Goal: Task Accomplishment & Management: Manage account settings

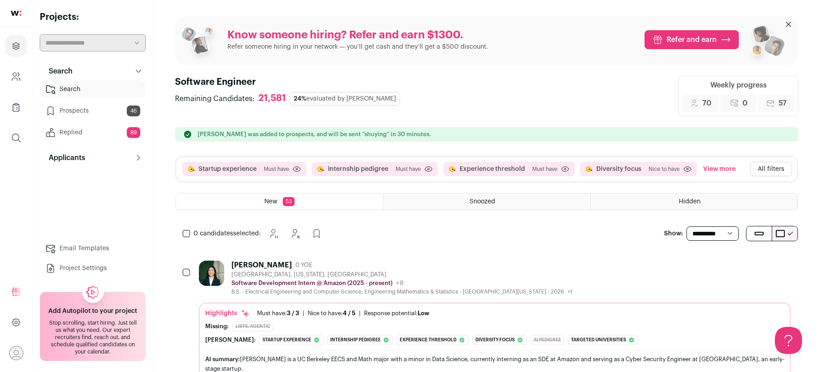
click at [92, 126] on link "Replied 89" at bounding box center [93, 133] width 106 height 18
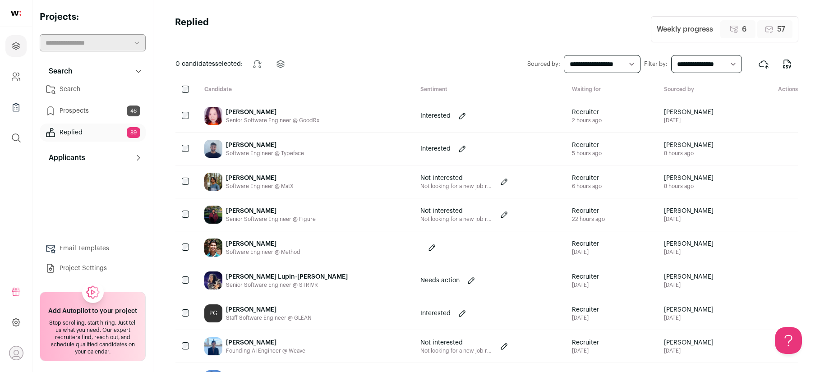
scroll to position [354, 0]
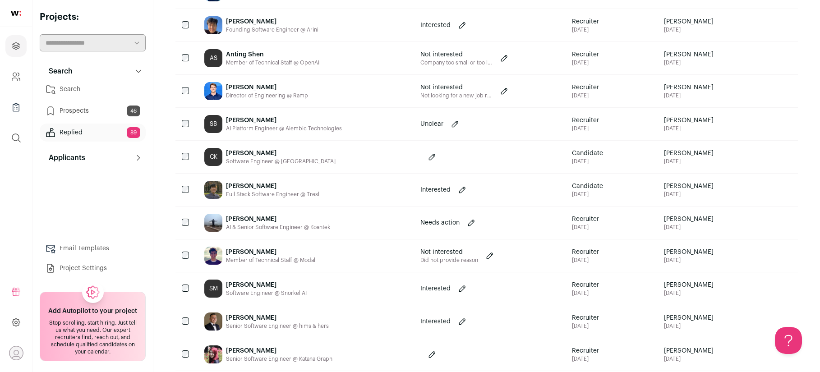
click at [331, 188] on div "Nguyen Nguyen Full Stack Software Engineer @ Tresl" at bounding box center [305, 190] width 216 height 32
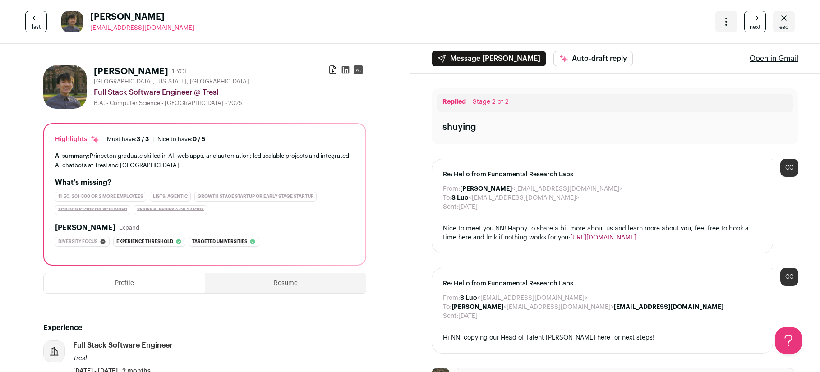
scroll to position [1, 0]
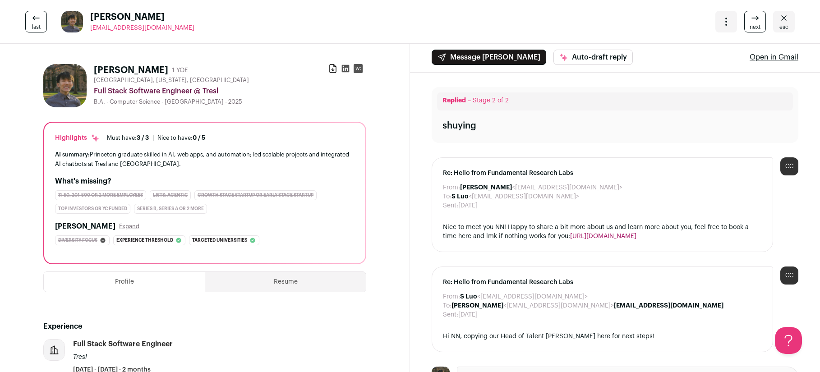
click at [346, 67] on icon at bounding box center [346, 69] width 8 height 8
drag, startPoint x: 786, startPoint y: 20, endPoint x: 734, endPoint y: 20, distance: 52.3
click at [786, 20] on icon "Close" at bounding box center [784, 18] width 11 height 11
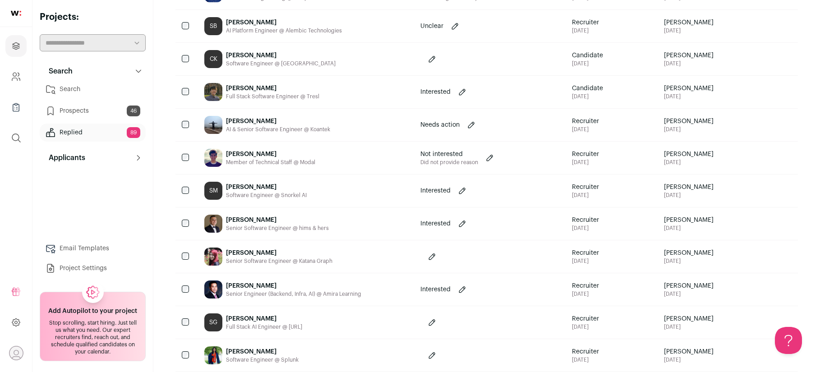
scroll to position [451, 0]
